Goal: Transaction & Acquisition: Purchase product/service

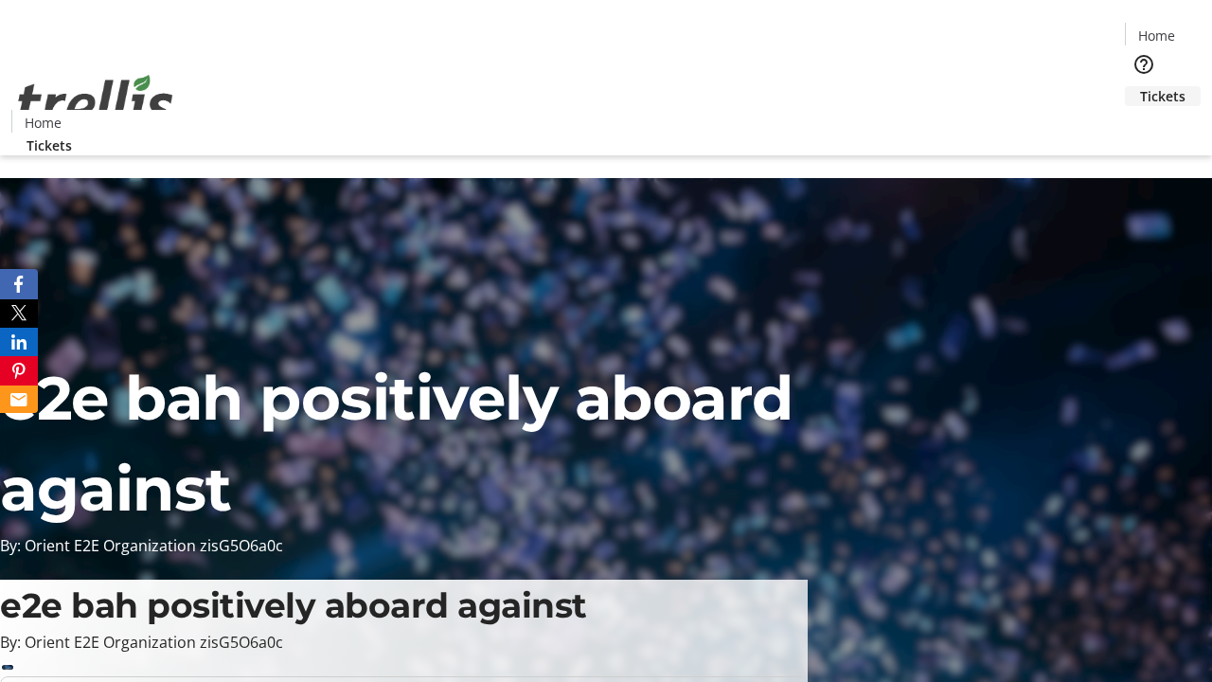
click at [1140, 86] on span "Tickets" at bounding box center [1162, 96] width 45 height 20
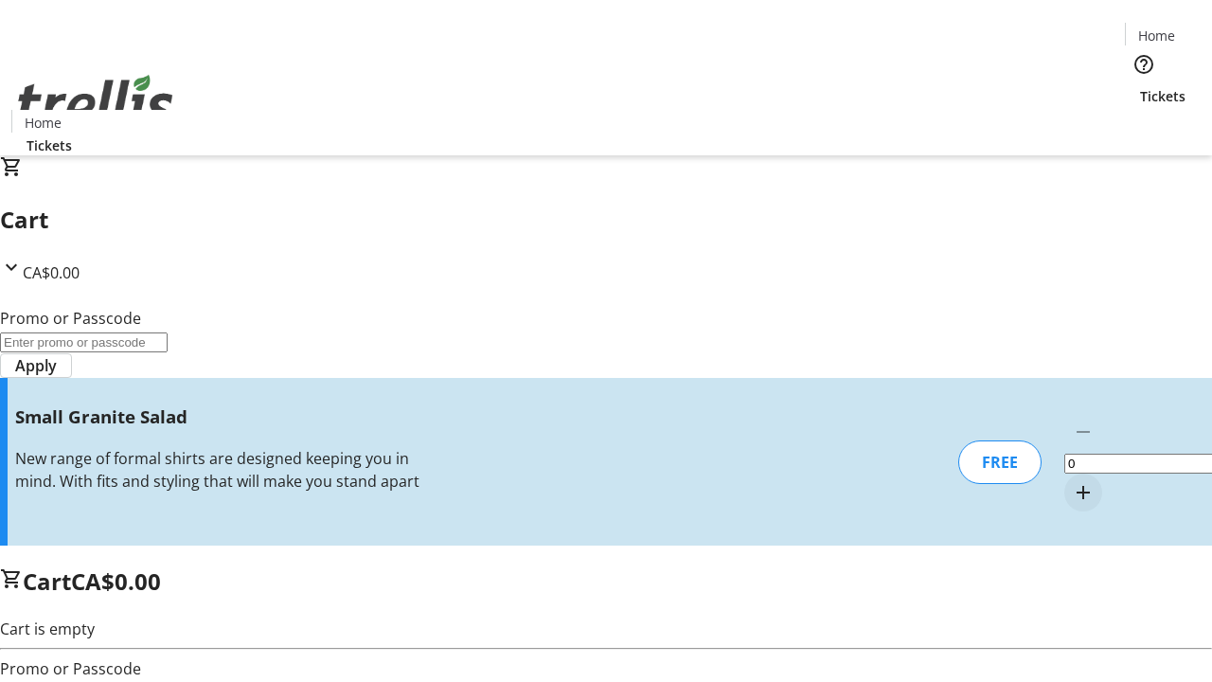
click at [1072, 481] on mat-icon "Increment by one" at bounding box center [1083, 492] width 23 height 23
type input "1"
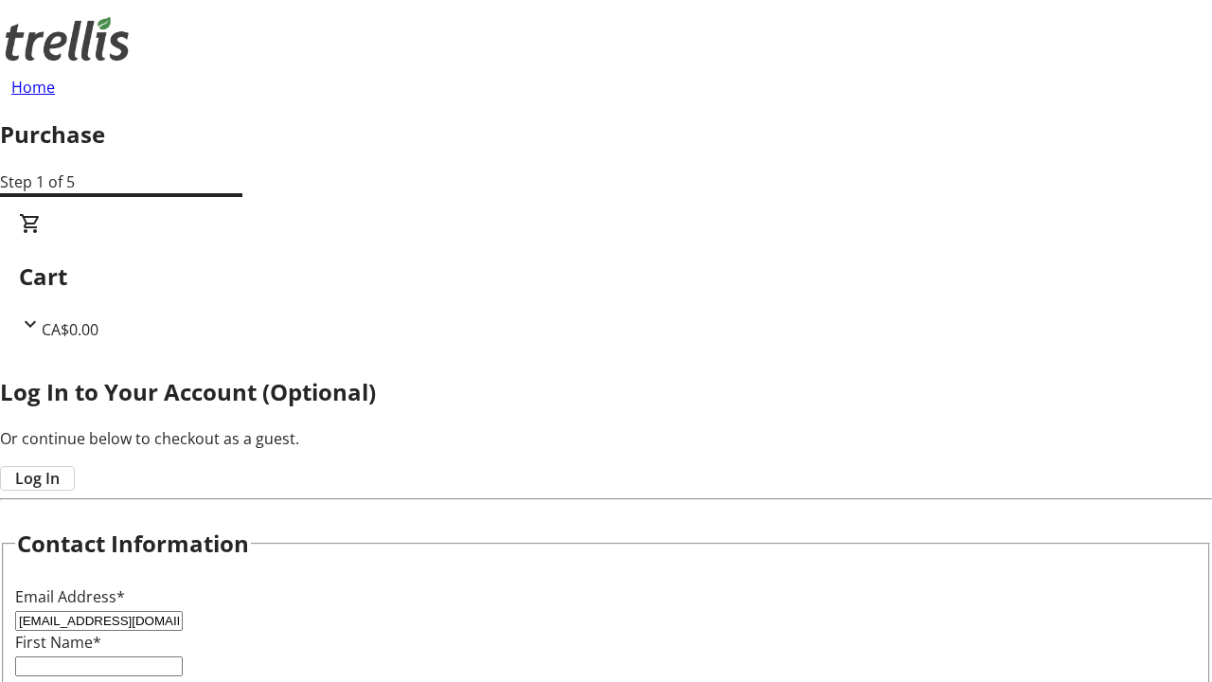
type input "[EMAIL_ADDRESS][DOMAIN_NAME]"
type input "Naomie"
type input "[PERSON_NAME]"
